Goal: Manage account settings

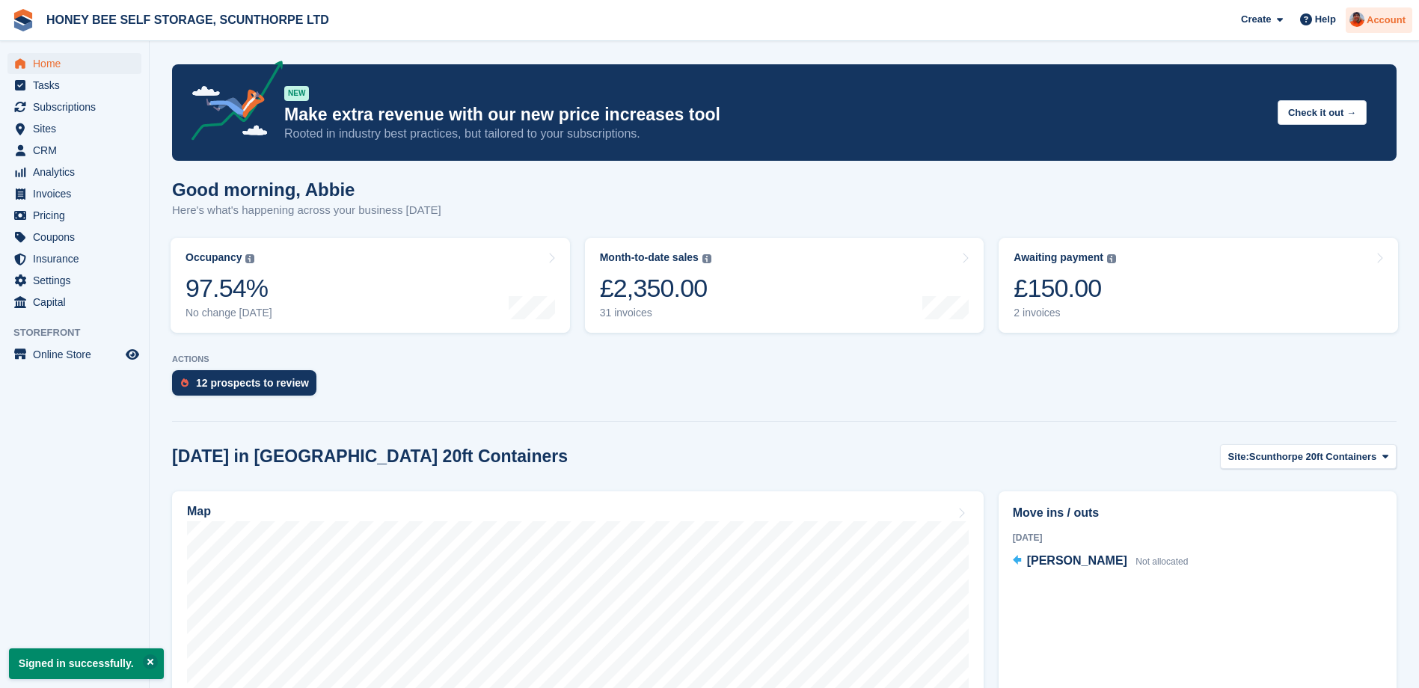
click at [1377, 19] on span "Account" at bounding box center [1386, 20] width 39 height 15
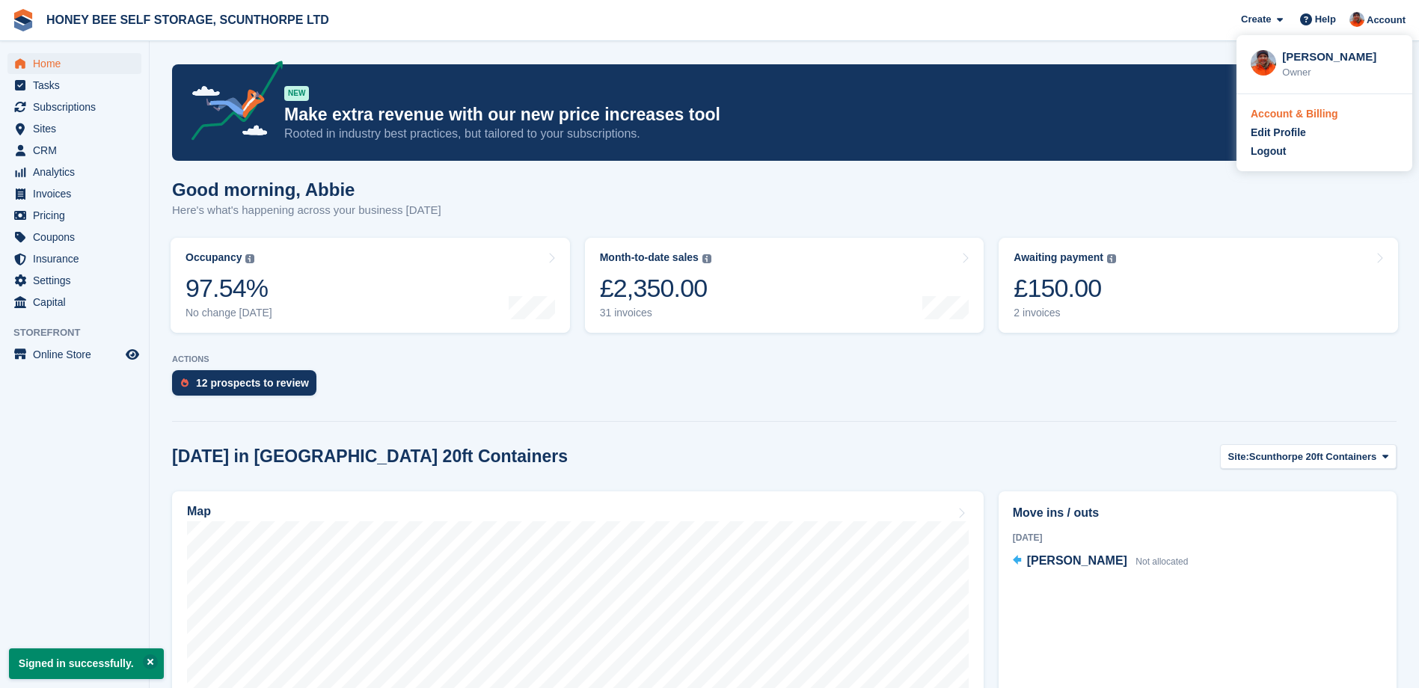
click at [1289, 112] on div "Account & Billing" at bounding box center [1295, 114] width 88 height 16
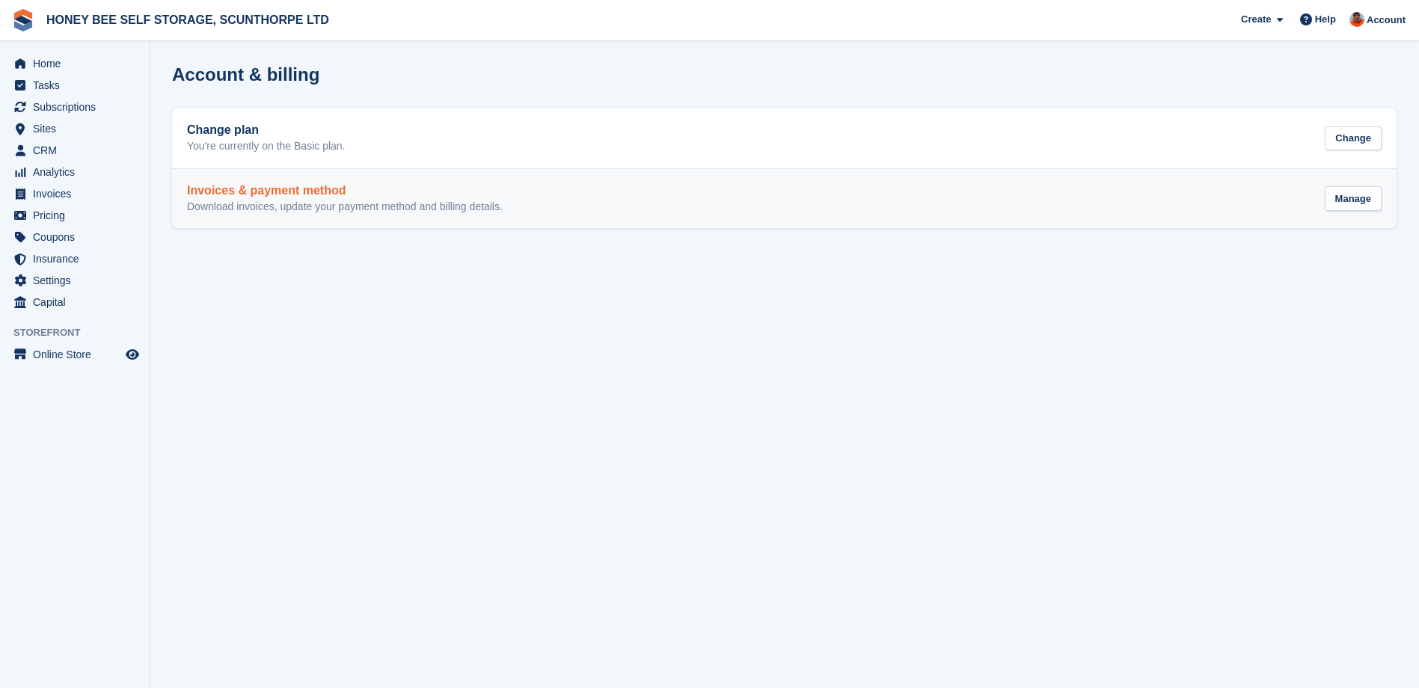
click at [313, 195] on h2 "Invoices & payment method" at bounding box center [345, 190] width 316 height 13
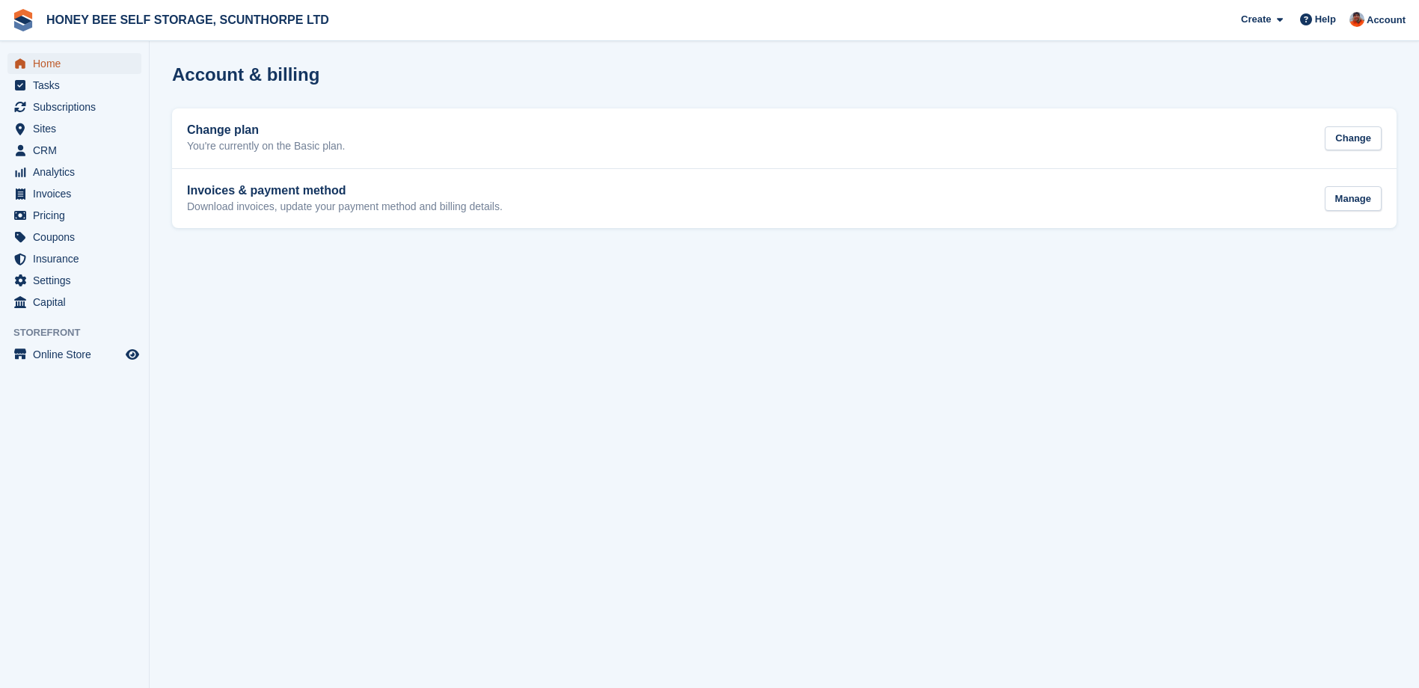
click at [60, 65] on span "Home" at bounding box center [78, 63] width 90 height 21
